Goal: Communication & Community: Answer question/provide support

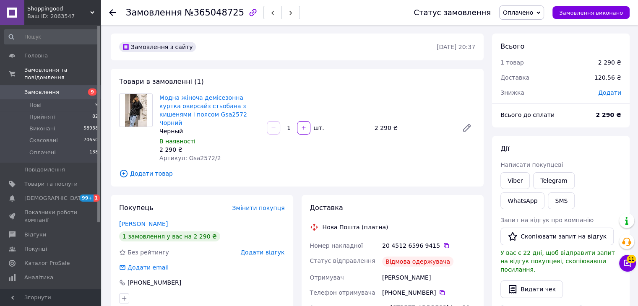
click at [70, 90] on link "Замовлення 9" at bounding box center [51, 92] width 103 height 14
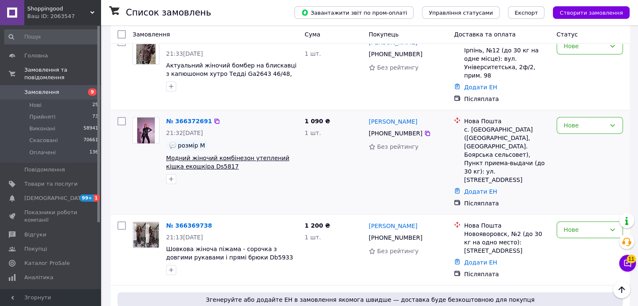
scroll to position [335, 0]
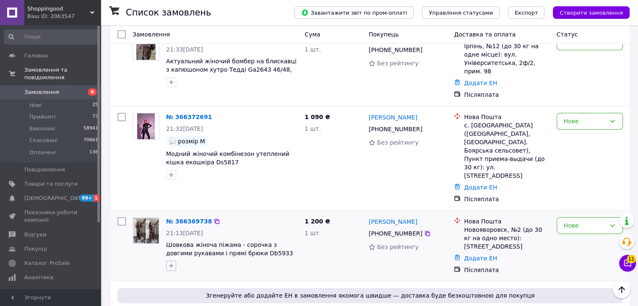
click at [171, 262] on icon "button" at bounding box center [171, 265] width 7 height 7
type input "4"
type input "6"
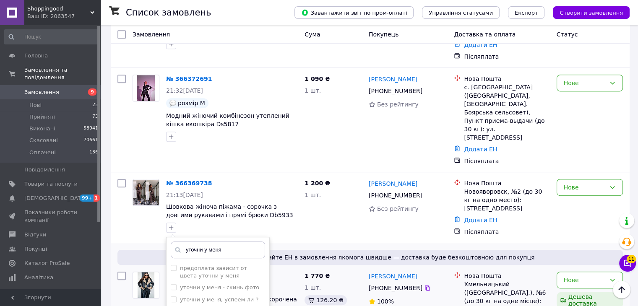
scroll to position [419, 0]
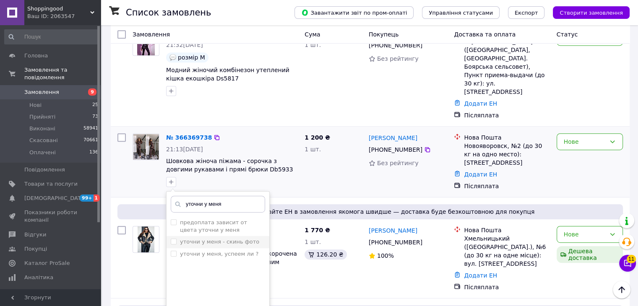
type input "уточни у меня"
click at [171, 239] on input "уточни у меня - скинь фото" at bounding box center [173, 241] width 5 height 5
click at [174, 239] on input "уточни у меня - скинь фото" at bounding box center [173, 241] width 5 height 5
checkbox input "false"
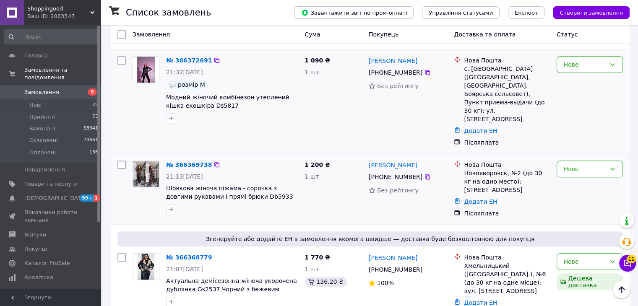
scroll to position [461, 0]
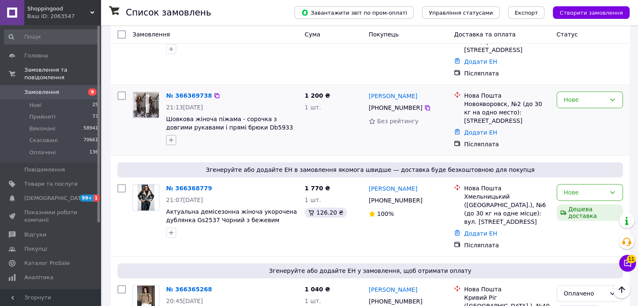
click at [173, 137] on icon "button" at bounding box center [171, 140] width 7 height 7
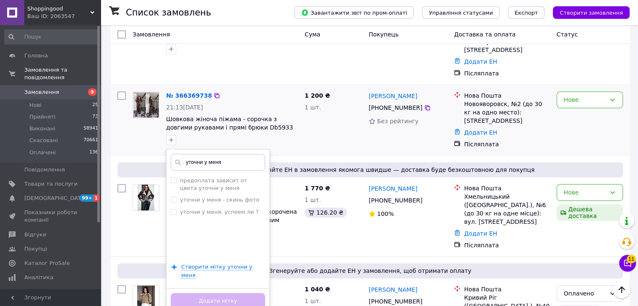
type input "уточни у меня"
click at [216, 218] on div "уточни у меня предоплата зависит от цвета уточни у меня уточни у меня - скинь ф…" at bounding box center [218, 231] width 104 height 165
click at [218, 264] on span "Створити мітку уточни у меня" at bounding box center [216, 271] width 71 height 15
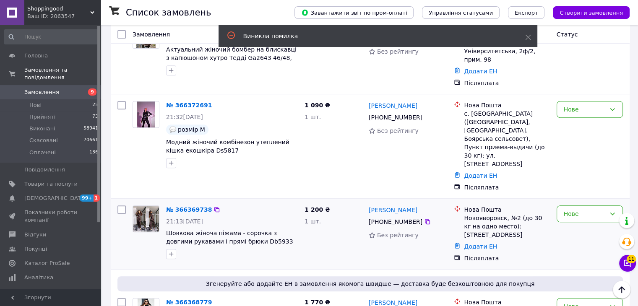
scroll to position [335, 0]
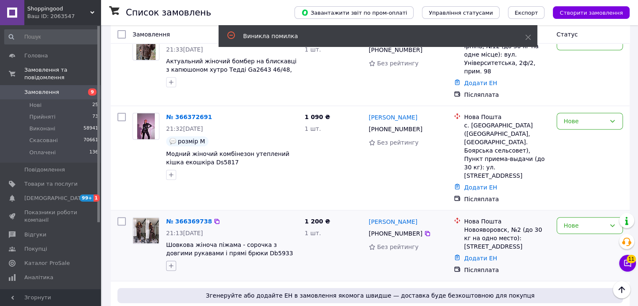
click at [169, 262] on icon "button" at bounding box center [171, 265] width 7 height 7
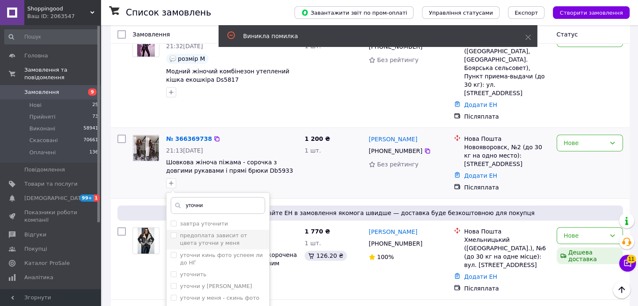
scroll to position [419, 0]
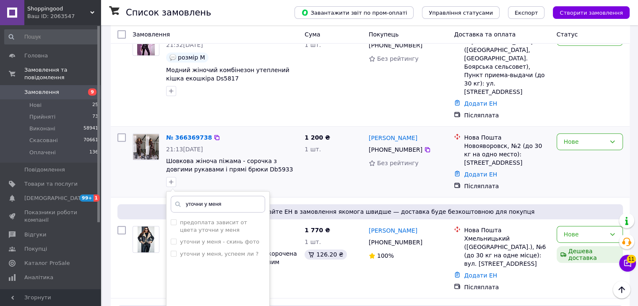
type input "уточни у меня"
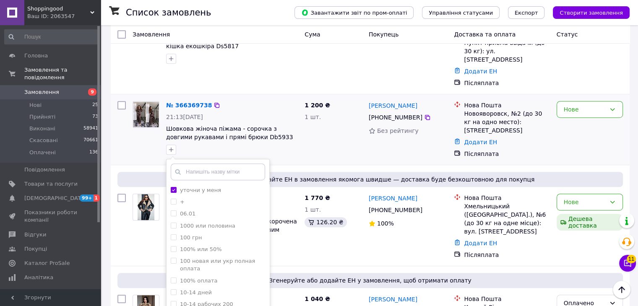
scroll to position [461, 0]
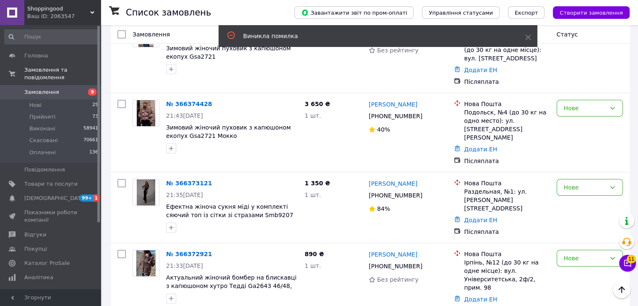
scroll to position [0, 0]
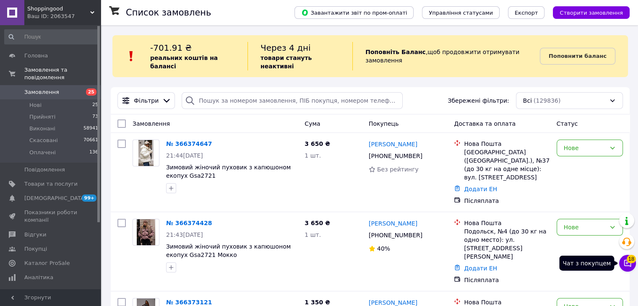
click at [623, 264] on icon at bounding box center [627, 263] width 8 height 8
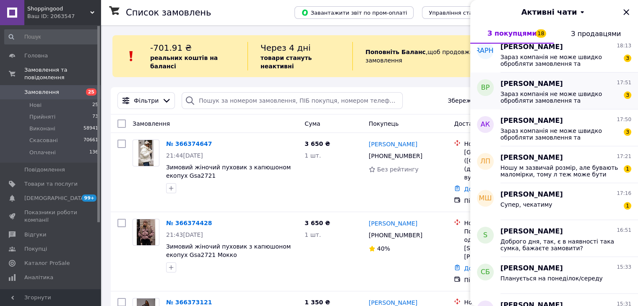
scroll to position [126, 0]
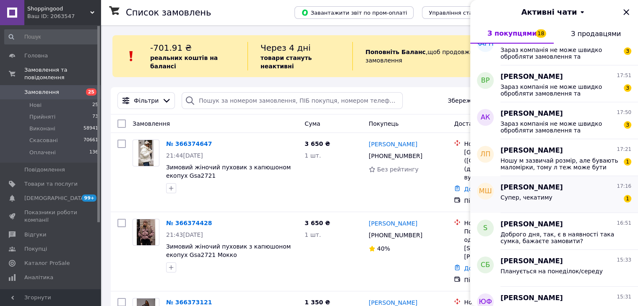
click at [582, 202] on div "Супер, чекатиму 1" at bounding box center [565, 198] width 131 height 13
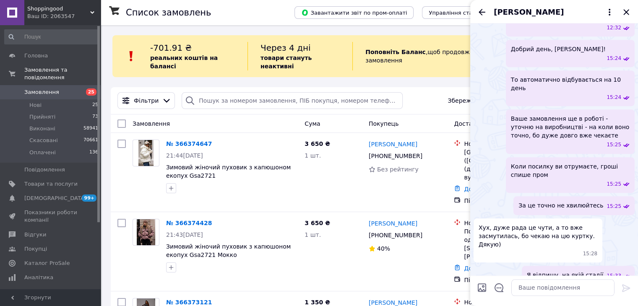
scroll to position [801, 0]
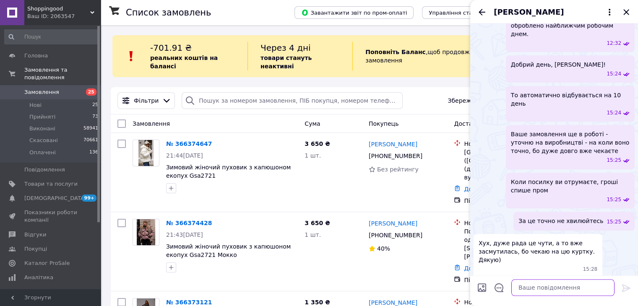
click at [557, 285] on textarea at bounding box center [562, 287] width 103 height 17
type textarea "ДЯкую"
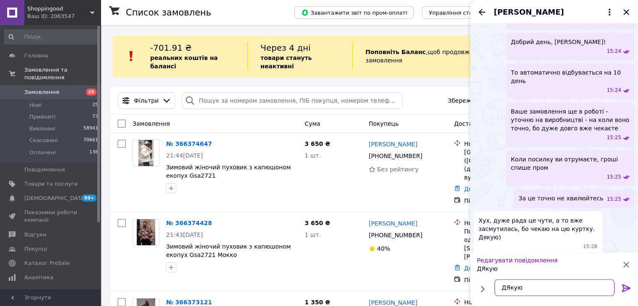
click at [510, 288] on textarea "ДЯкую" at bounding box center [554, 287] width 120 height 17
type textarea "Дякую"
click at [623, 285] on icon at bounding box center [626, 288] width 8 height 8
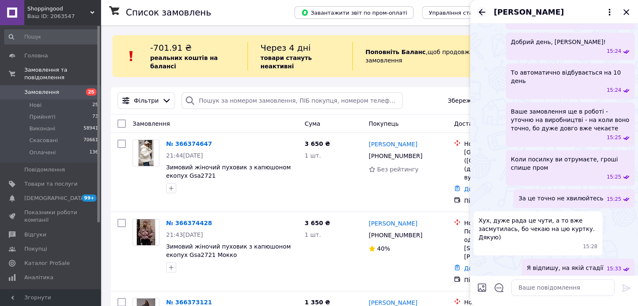
click at [482, 11] on icon "Назад" at bounding box center [482, 12] width 10 height 10
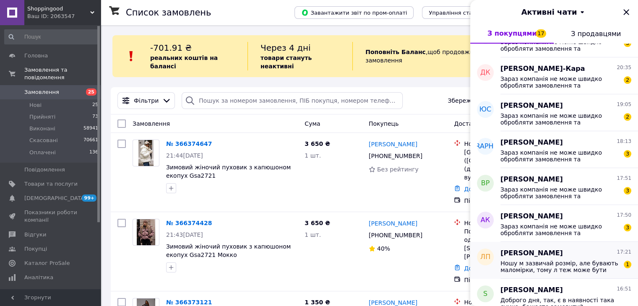
scroll to position [126, 0]
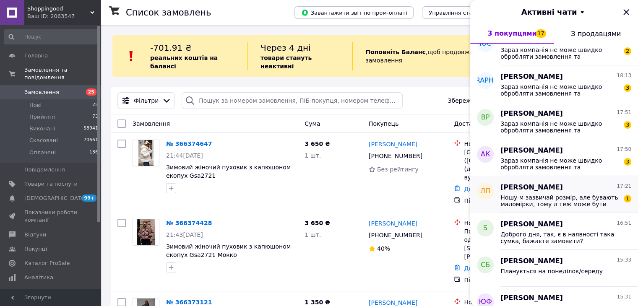
click at [588, 194] on span "Ношу м зазвичай розмір, але бувають маломірки, тому л теж може бути" at bounding box center [559, 200] width 119 height 13
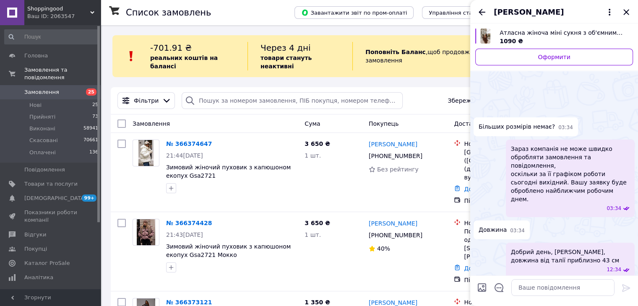
scroll to position [362, 0]
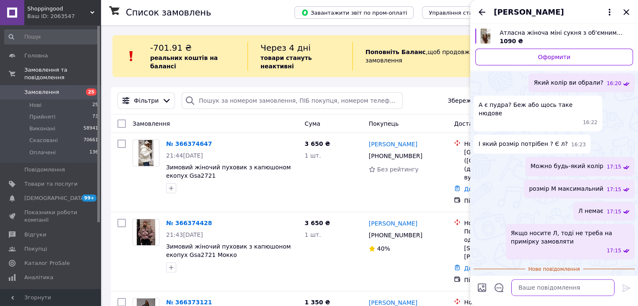
click at [563, 290] on textarea at bounding box center [562, 287] width 103 height 17
type textarea "В"
type textarea "Ця сукня маломірна"
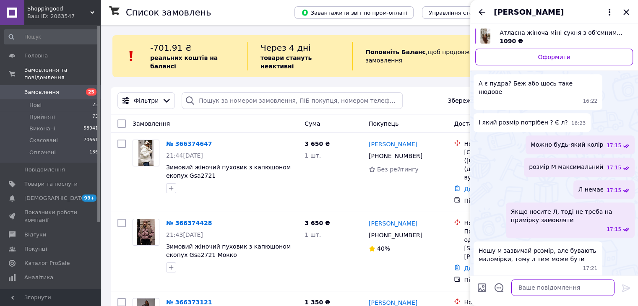
scroll to position [347, 0]
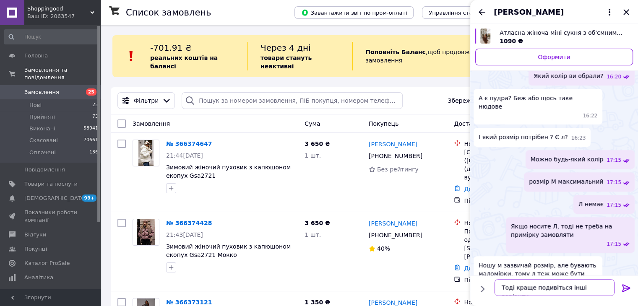
type textarea "Тоді краще подивіться інші варіанти"
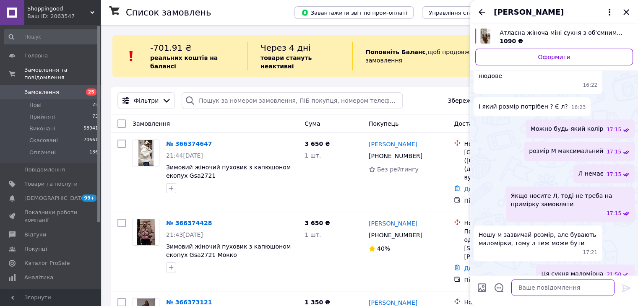
click at [547, 287] on textarea at bounding box center [562, 287] width 103 height 17
paste textarea "https://shoppingood.com.ua/ua/g9385937-modnye-zhenskie-platya"
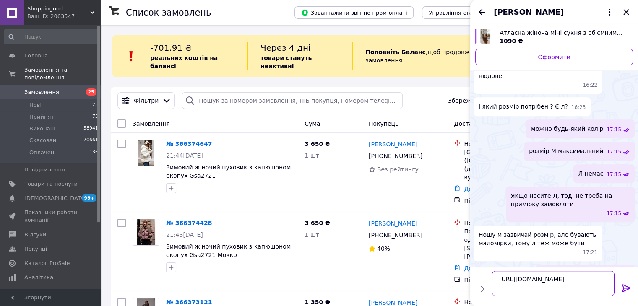
scroll to position [0, 0]
type textarea "https://shoppingood.com.ua/ua/g9385937-modnye-zhenskie-platya"
click at [627, 288] on icon at bounding box center [626, 288] width 8 height 8
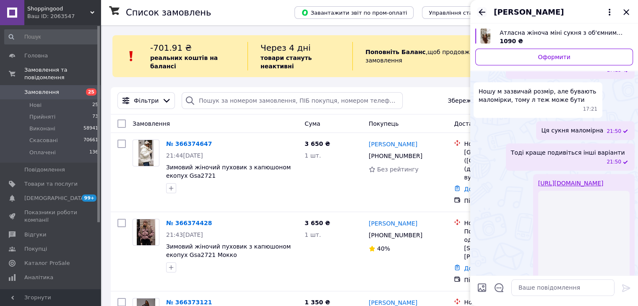
click at [479, 14] on icon "Назад" at bounding box center [482, 12] width 10 height 10
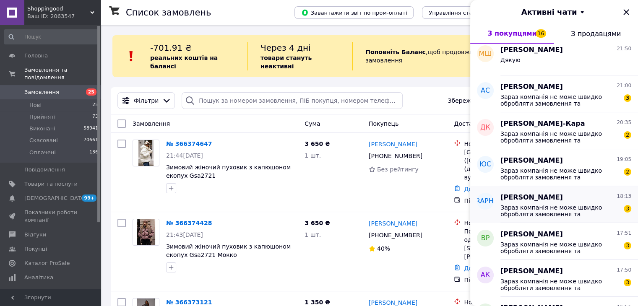
scroll to position [84, 0]
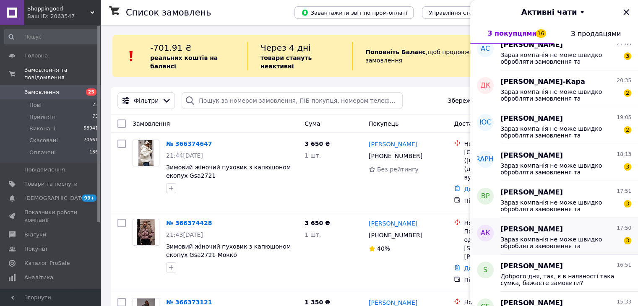
click at [579, 234] on div "Алла Калишенко 17:50" at bounding box center [565, 230] width 131 height 10
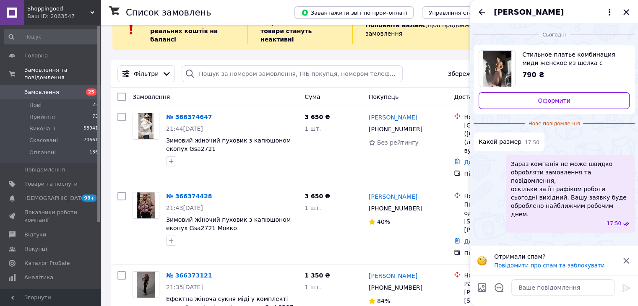
scroll to position [42, 0]
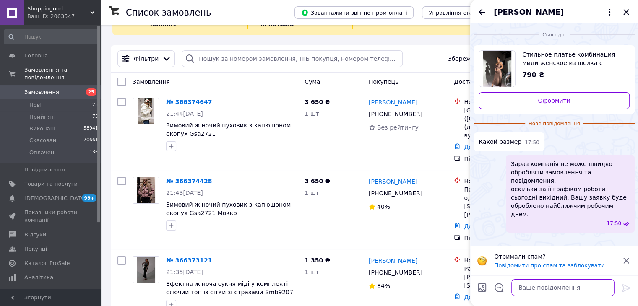
click at [547, 287] on textarea at bounding box center [562, 287] width 103 height 17
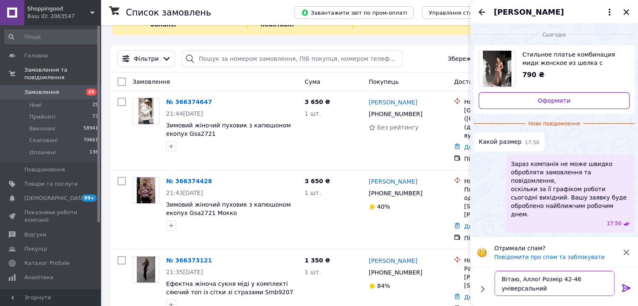
type textarea "Вітаю, Алло! Розмір 42-46 універсальний"
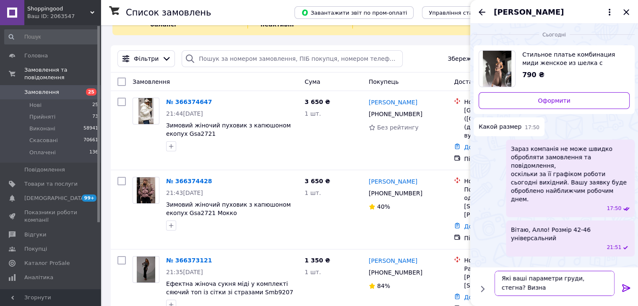
scroll to position [0, 0]
type textarea "Які ваші параметри груди, стегна? Визначимо, чи підійде"
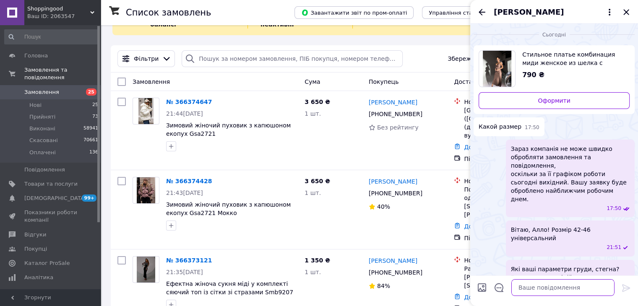
scroll to position [0, 0]
click at [478, 10] on icon "Назад" at bounding box center [482, 12] width 10 height 10
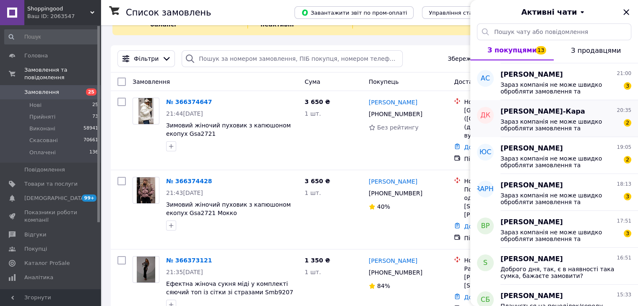
scroll to position [210, 0]
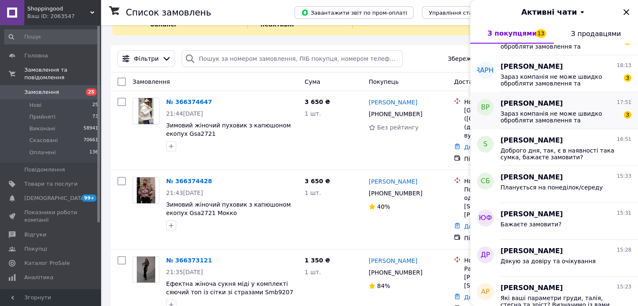
click at [542, 113] on span "Зараз компанія не може швидко обробляти замовлення та повідомлення, оскільки за…" at bounding box center [559, 116] width 119 height 13
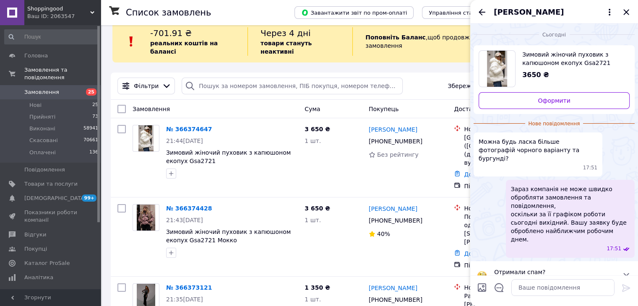
scroll to position [0, 0]
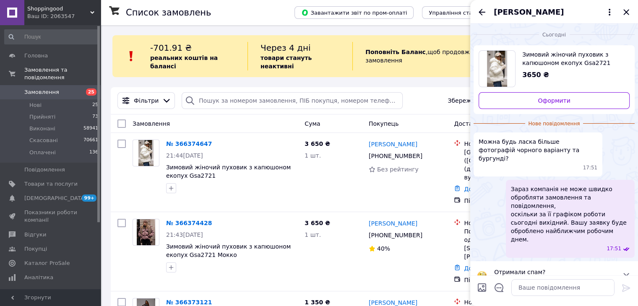
click at [537, 10] on span "Вікторія Романчук" at bounding box center [528, 12] width 70 height 11
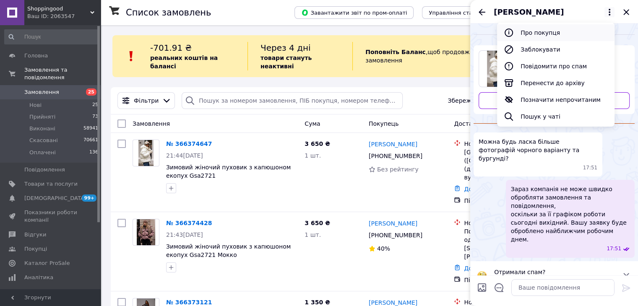
click at [540, 31] on button "Про покупця" at bounding box center [555, 32] width 117 height 17
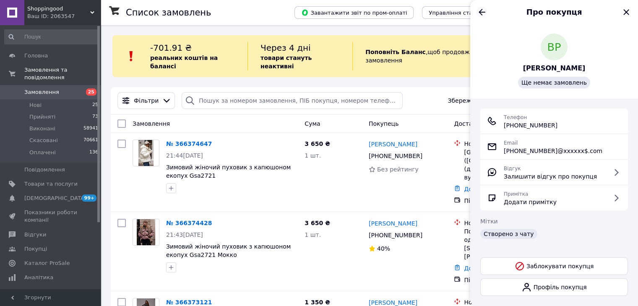
click at [480, 10] on icon "Назад" at bounding box center [482, 12] width 10 height 10
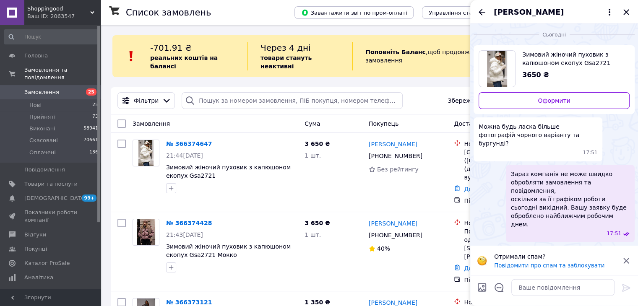
click at [578, 64] on span "Зимовий жіночий пуховик з капюшоном екопух Gsa2721" at bounding box center [572, 58] width 101 height 17
click at [543, 285] on textarea at bounding box center [562, 287] width 103 height 17
type textarea "Вітаю, Вікторіє!"
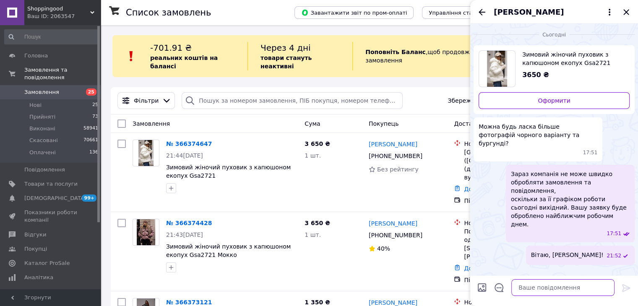
paste textarea "https://shoppingood.com.ua/ua/p2421316951-zimnij-zhenskij-puhovik.html"
type textarea "https://shoppingood.com.ua/ua/p2421316951-zimnij-zhenskij-puhovik.html"
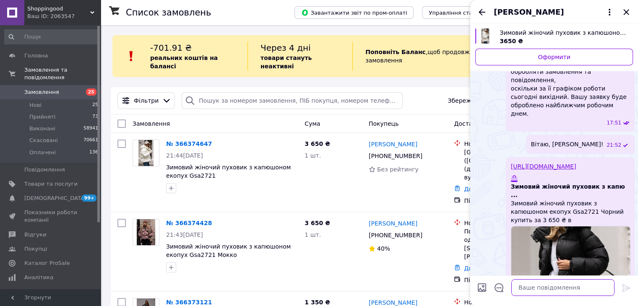
scroll to position [87, 0]
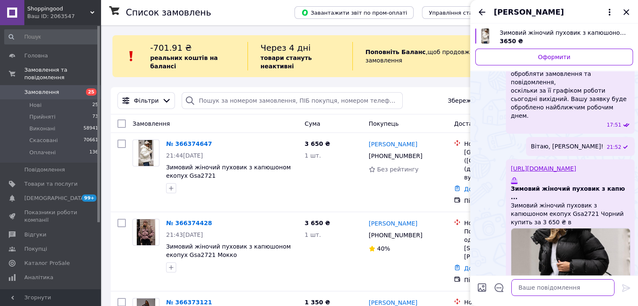
click at [587, 284] on textarea at bounding box center [562, 287] width 103 height 17
paste textarea "https://shoppingood.com.ua/ua/p2421316951-zimnij-zhenskij-puhovik.html"
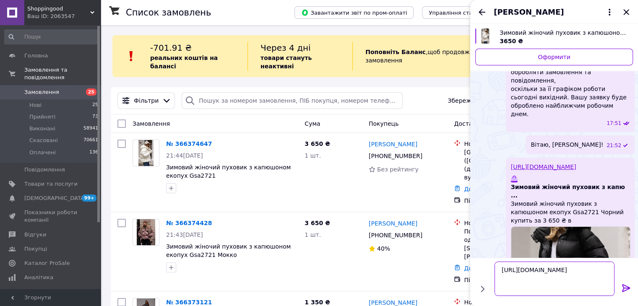
type textarea "https://shoppingood.com.ua/ua/p2421316951-zimnij-zhenskij-puhovik.html"
click at [626, 286] on icon at bounding box center [626, 288] width 8 height 8
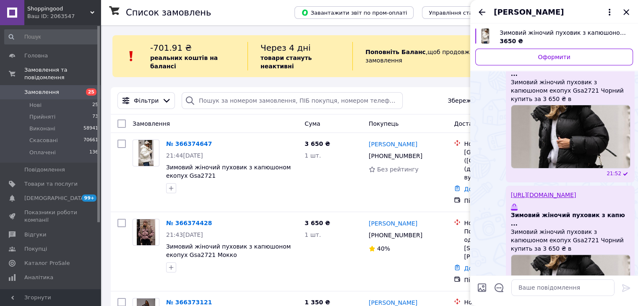
scroll to position [228, 0]
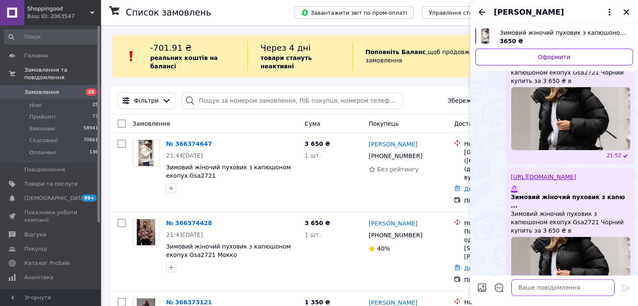
click at [568, 286] on textarea at bounding box center [562, 287] width 103 height 17
type textarea "Бажаєте замовити?"
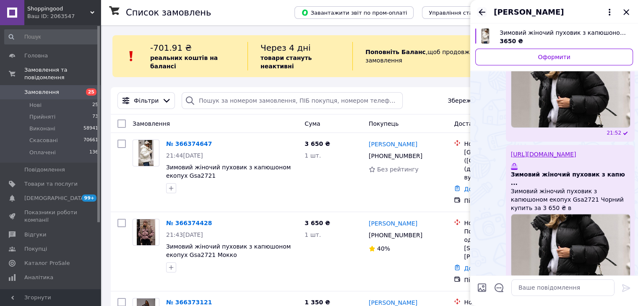
click at [483, 10] on icon "Назад" at bounding box center [482, 12] width 10 height 10
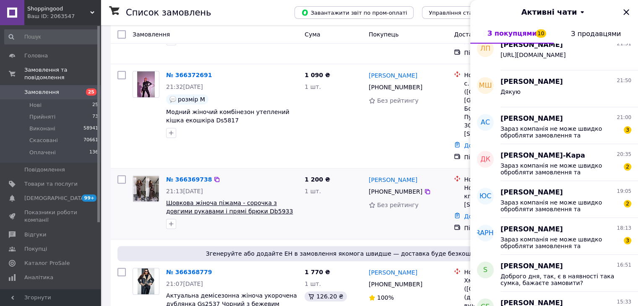
scroll to position [503, 0]
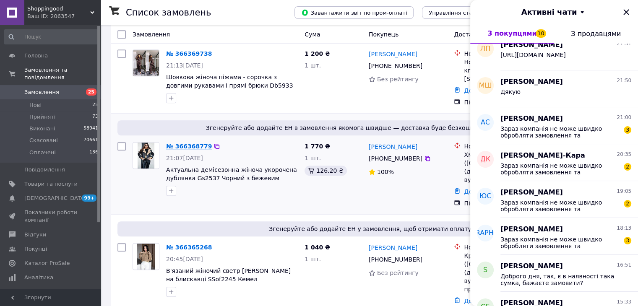
click at [182, 143] on link "№ 366368779" at bounding box center [189, 146] width 46 height 7
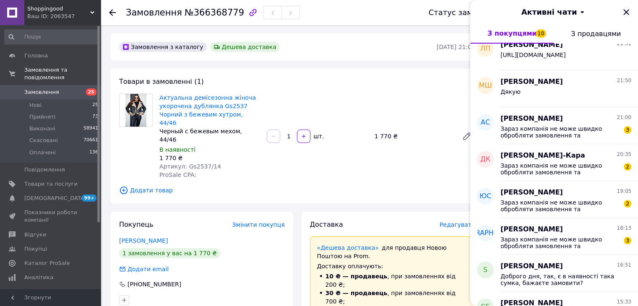
click at [626, 11] on icon "Закрити" at bounding box center [625, 11] width 5 height 5
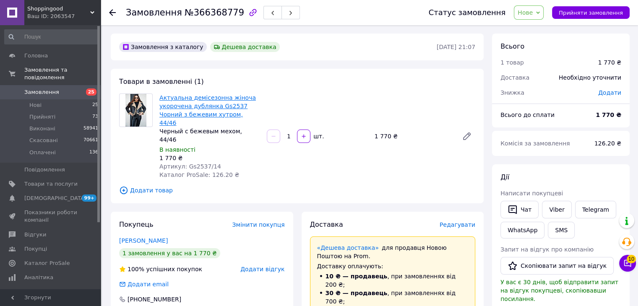
click at [188, 109] on link "Актуальна демісезонна жіноча укорочена дублянка Gs2537 Чорний з бежевим хутром,…" at bounding box center [207, 110] width 96 height 32
